Goal: Find specific page/section: Find specific page/section

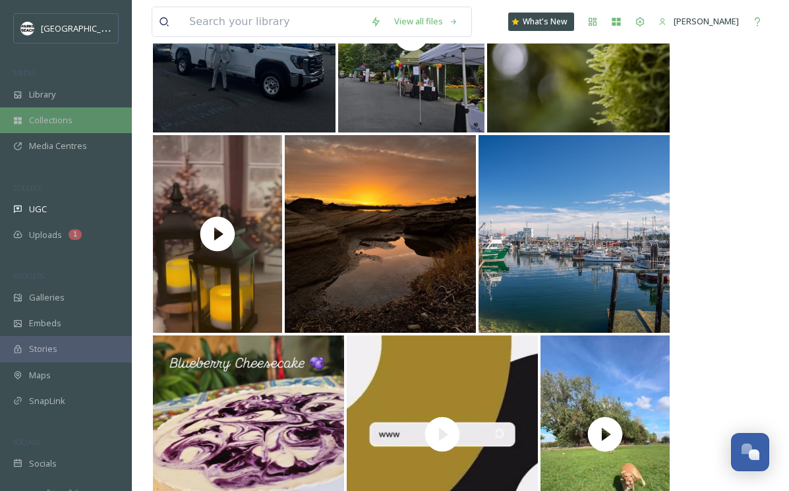
scroll to position [7466, 0]
click at [29, 123] on span "Collections" at bounding box center [51, 120] width 44 height 13
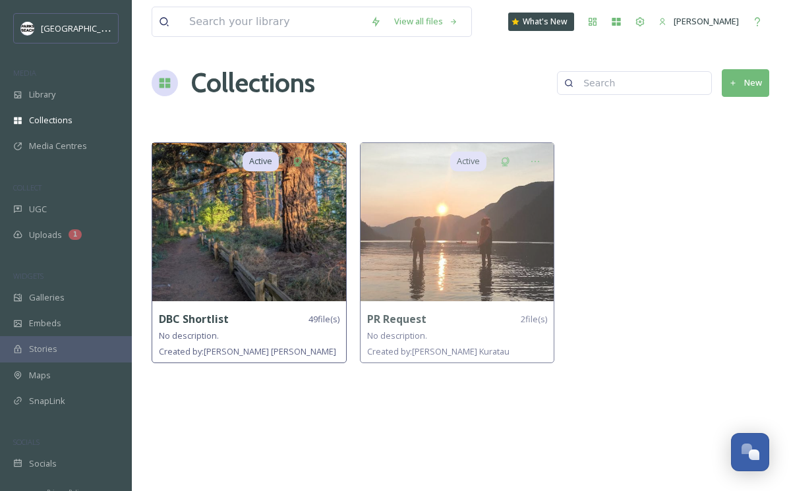
click at [239, 237] on img at bounding box center [249, 222] width 194 height 158
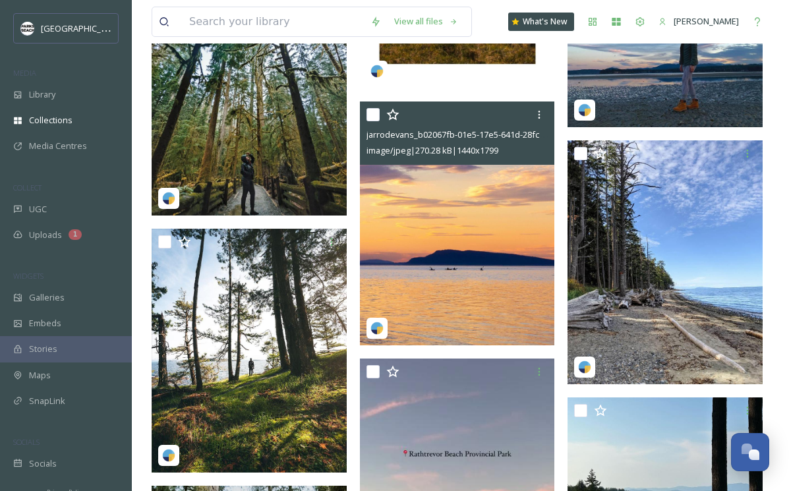
scroll to position [2810, 0]
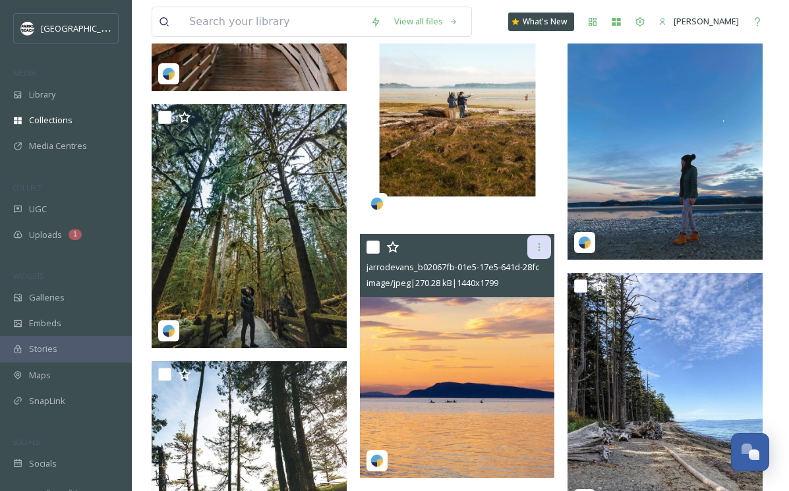
click at [542, 242] on icon at bounding box center [539, 247] width 11 height 11
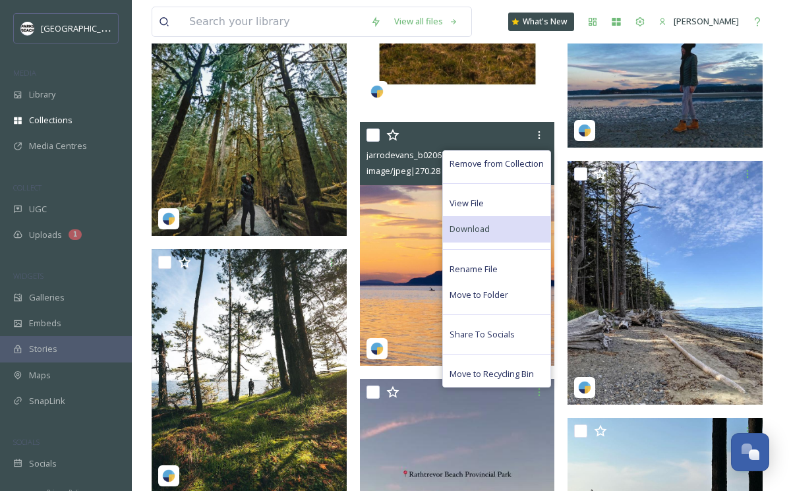
scroll to position [2940, 0]
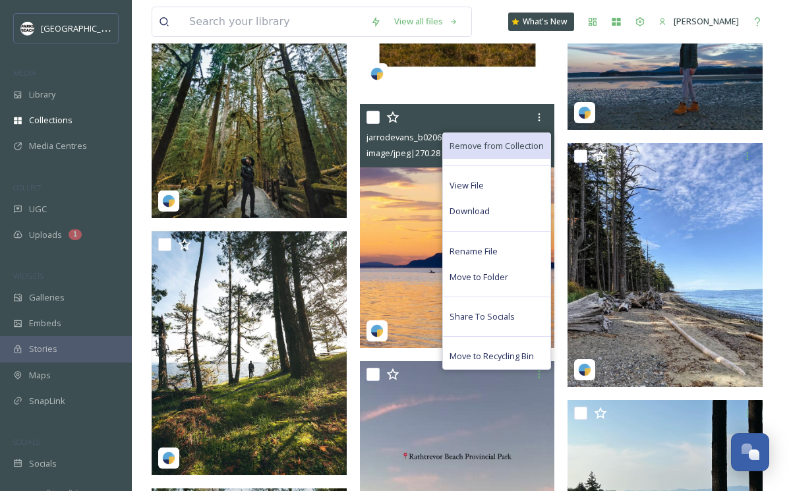
click at [524, 140] on span "Remove from Collection" at bounding box center [497, 146] width 94 height 13
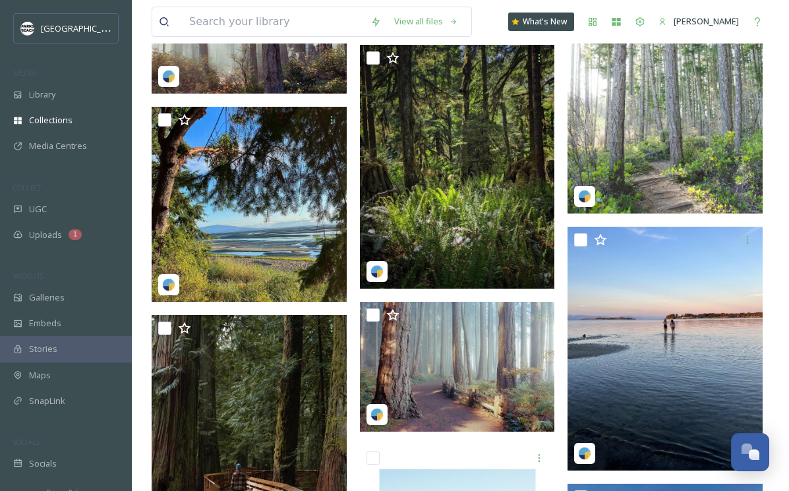
scroll to position [2345, 0]
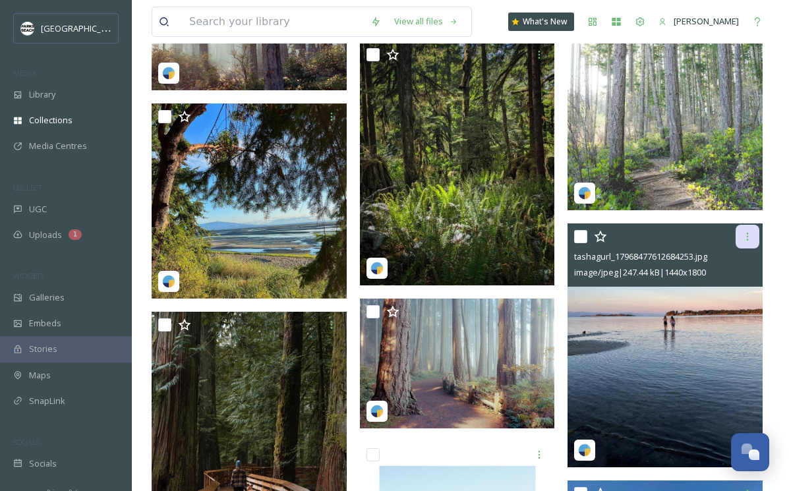
click at [745, 231] on icon at bounding box center [748, 236] width 11 height 11
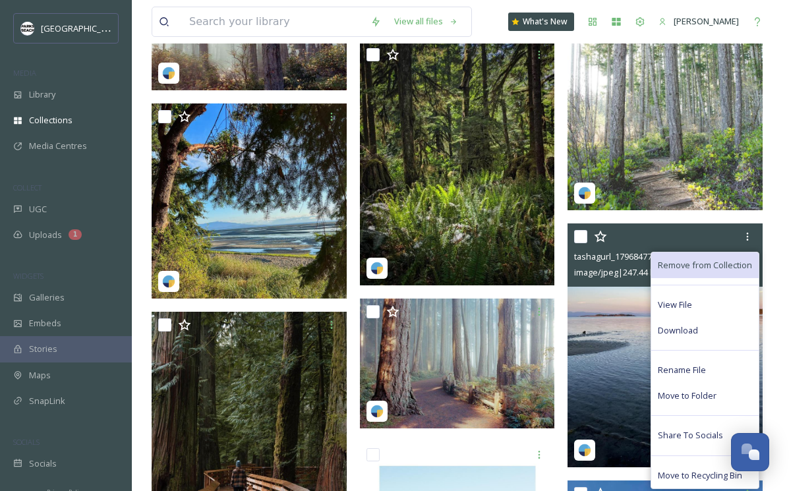
click at [688, 261] on span "Remove from Collection" at bounding box center [705, 265] width 94 height 13
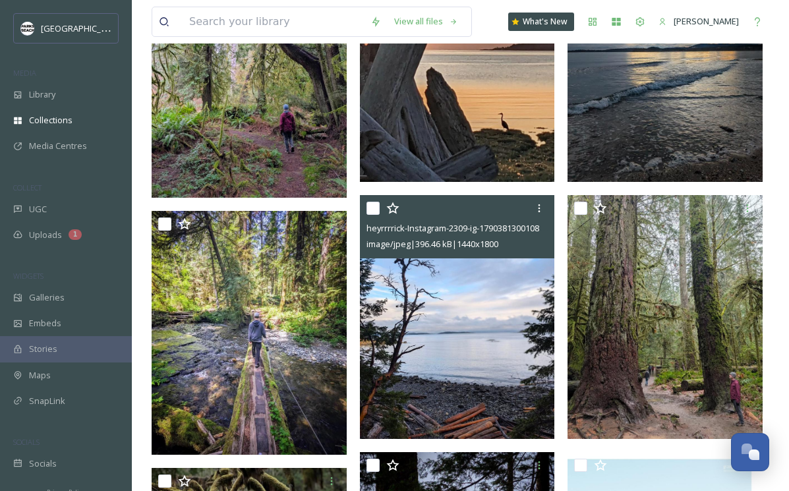
scroll to position [1005, 0]
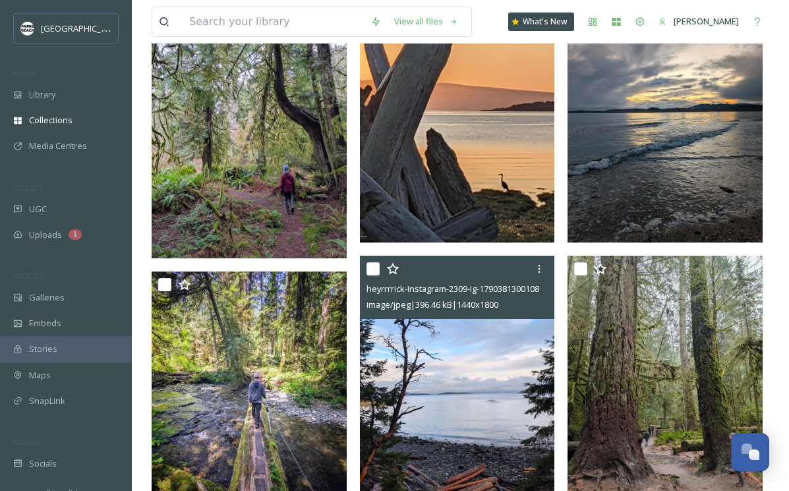
click at [497, 375] on img at bounding box center [457, 378] width 195 height 244
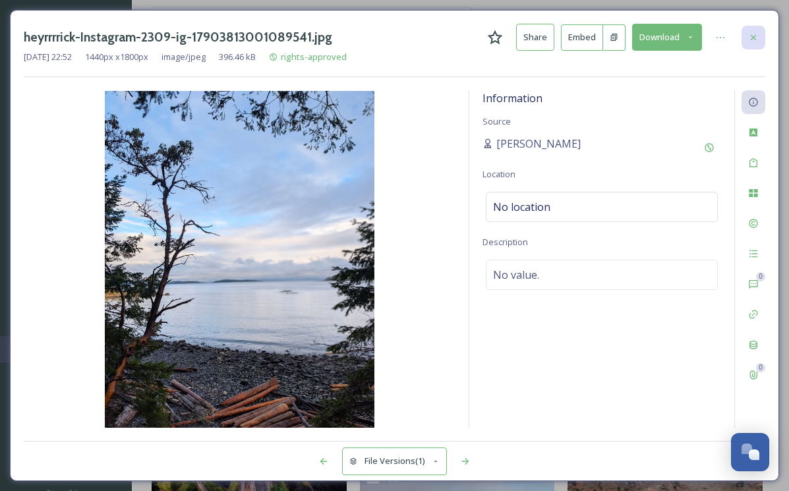
click at [754, 36] on icon at bounding box center [753, 36] width 5 height 5
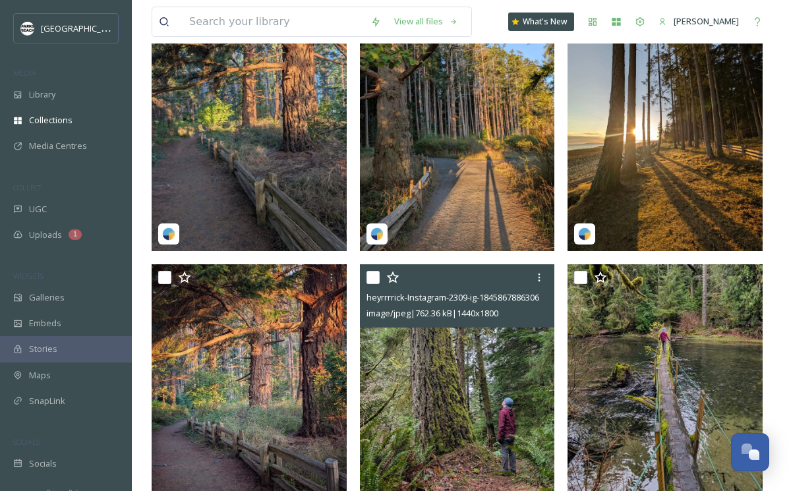
scroll to position [121, 0]
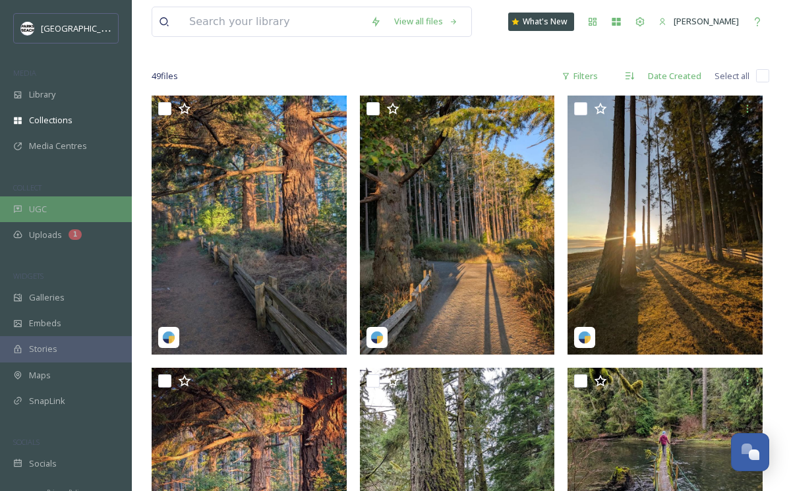
click at [47, 210] on div "UGC" at bounding box center [66, 210] width 132 height 26
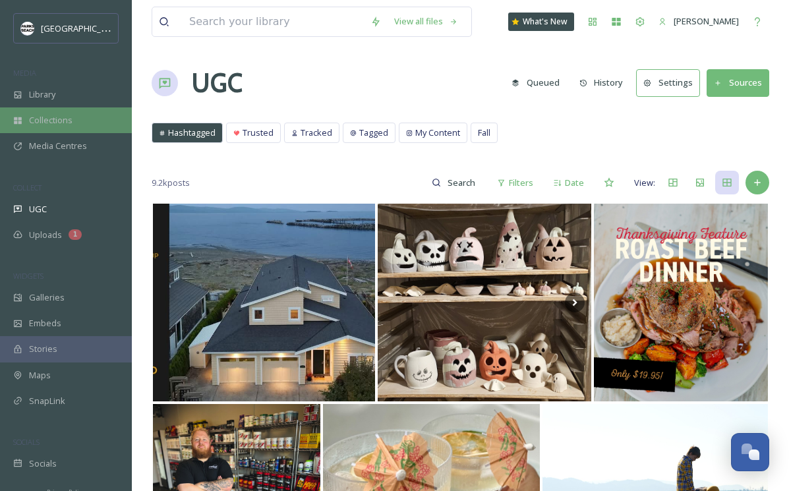
click at [52, 123] on span "Collections" at bounding box center [51, 120] width 44 height 13
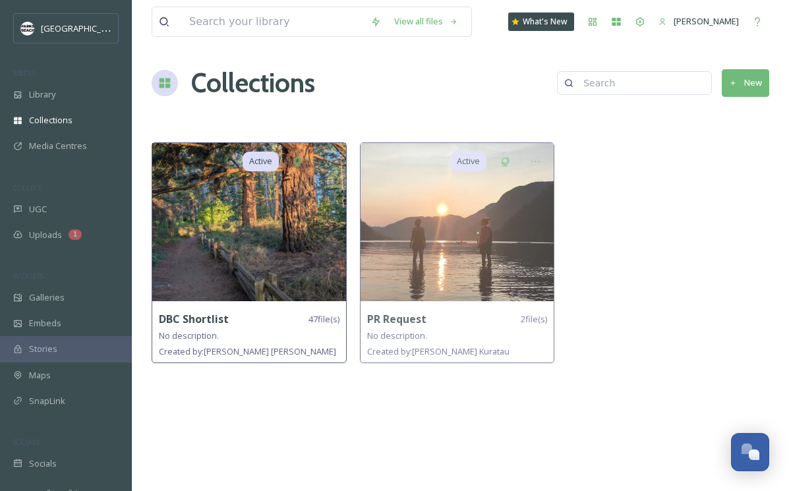
click at [268, 235] on img at bounding box center [249, 222] width 194 height 158
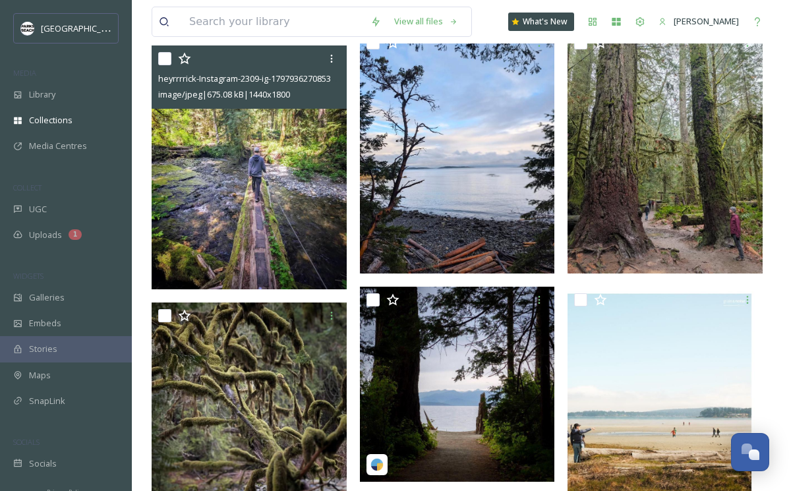
scroll to position [1065, 0]
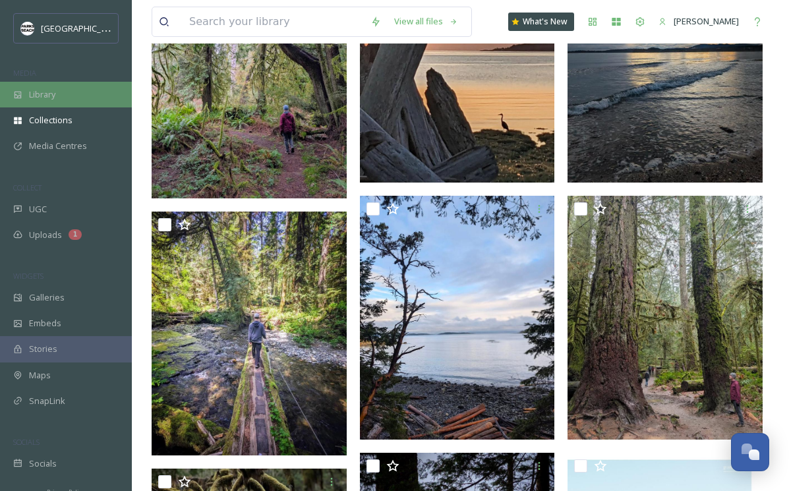
click at [43, 95] on span "Library" at bounding box center [42, 94] width 26 height 13
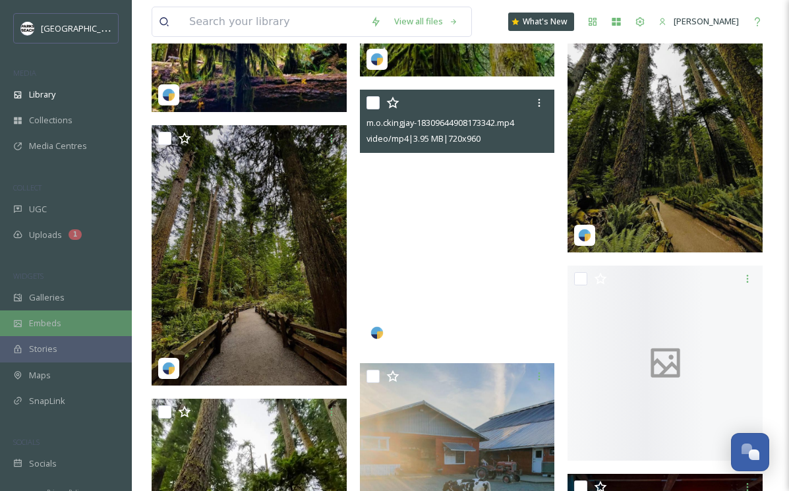
scroll to position [4864, 0]
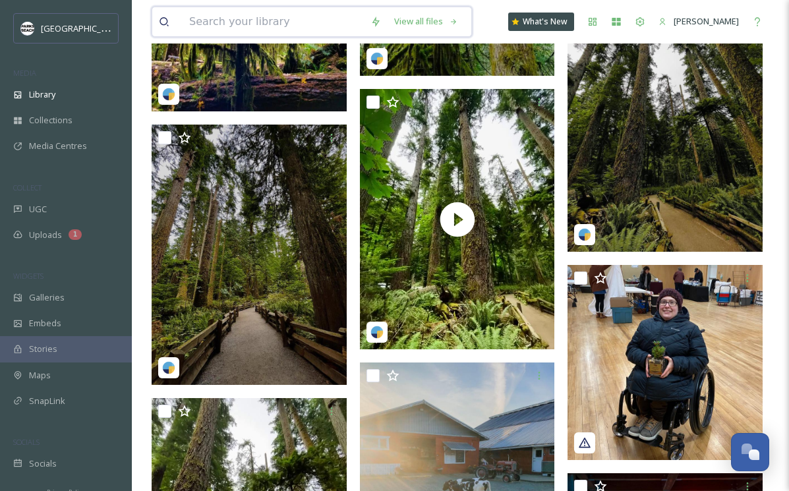
click at [274, 13] on input at bounding box center [273, 21] width 181 height 29
paste input "timeflies55"
type input "timeflies55"
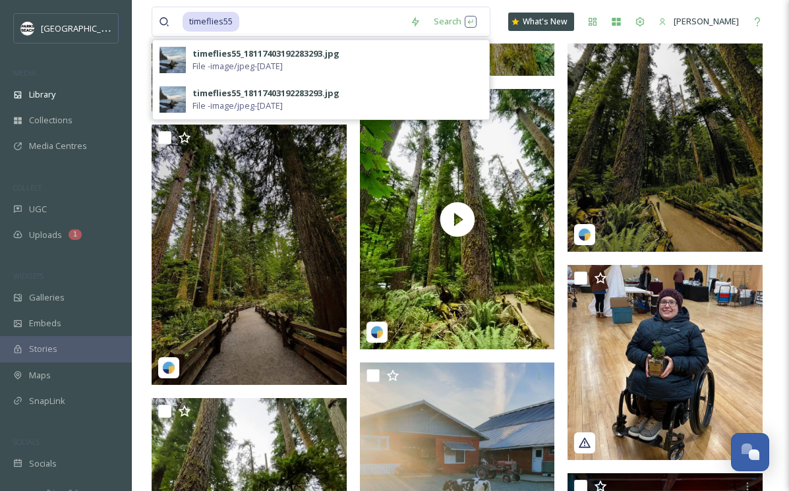
click at [247, 65] on span "File - image/jpeg - [DATE]" at bounding box center [238, 66] width 90 height 13
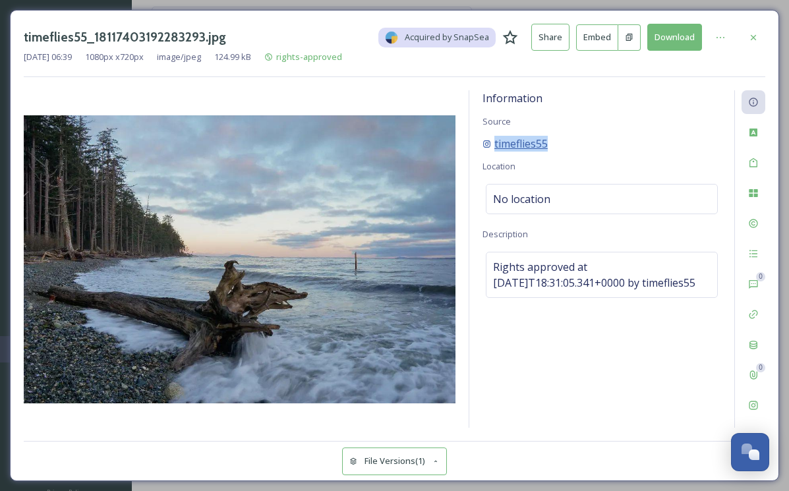
drag, startPoint x: 568, startPoint y: 137, endPoint x: 489, endPoint y: 140, distance: 78.6
click at [489, 140] on div "timeflies55" at bounding box center [602, 144] width 239 height 16
copy span "timeflies55"
